Goal: Information Seeking & Learning: Check status

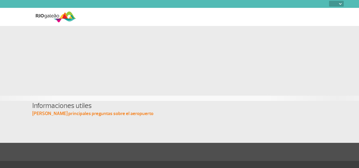
select select
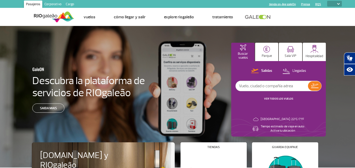
click at [290, 89] on input "text" at bounding box center [272, 86] width 72 height 10
type input "[DATE]"
click at [312, 85] on img at bounding box center [314, 86] width 7 height 4
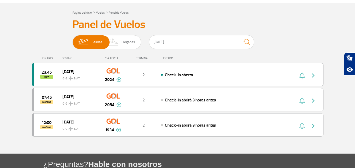
scroll to position [26, 0]
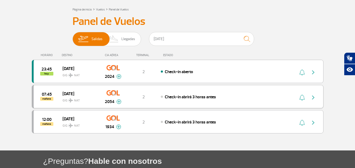
click at [316, 98] on img "button" at bounding box center [313, 98] width 6 height 6
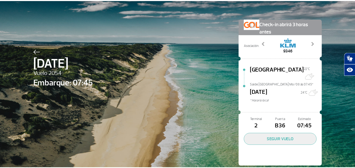
scroll to position [15, 0]
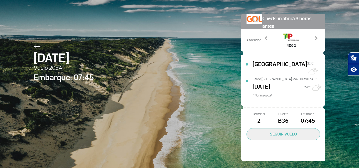
click at [34, 47] on img at bounding box center [37, 46] width 7 height 5
